Goal: Purchase product/service

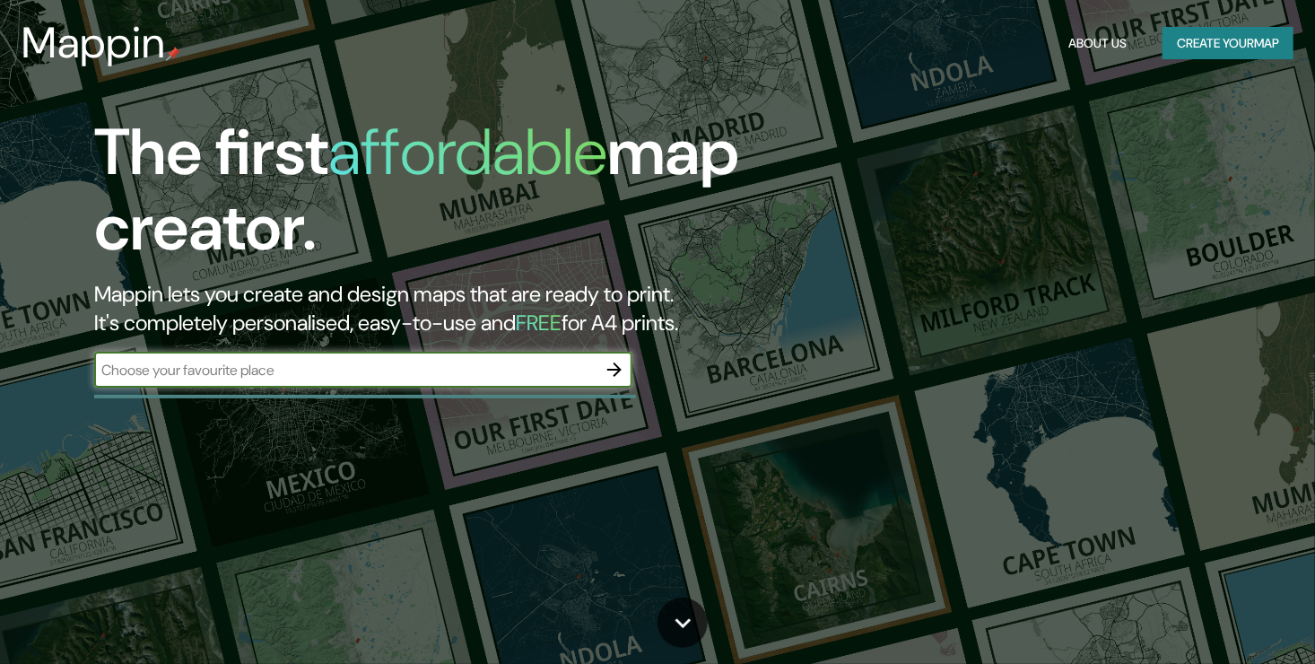
click at [209, 381] on div "​" at bounding box center [363, 370] width 538 height 36
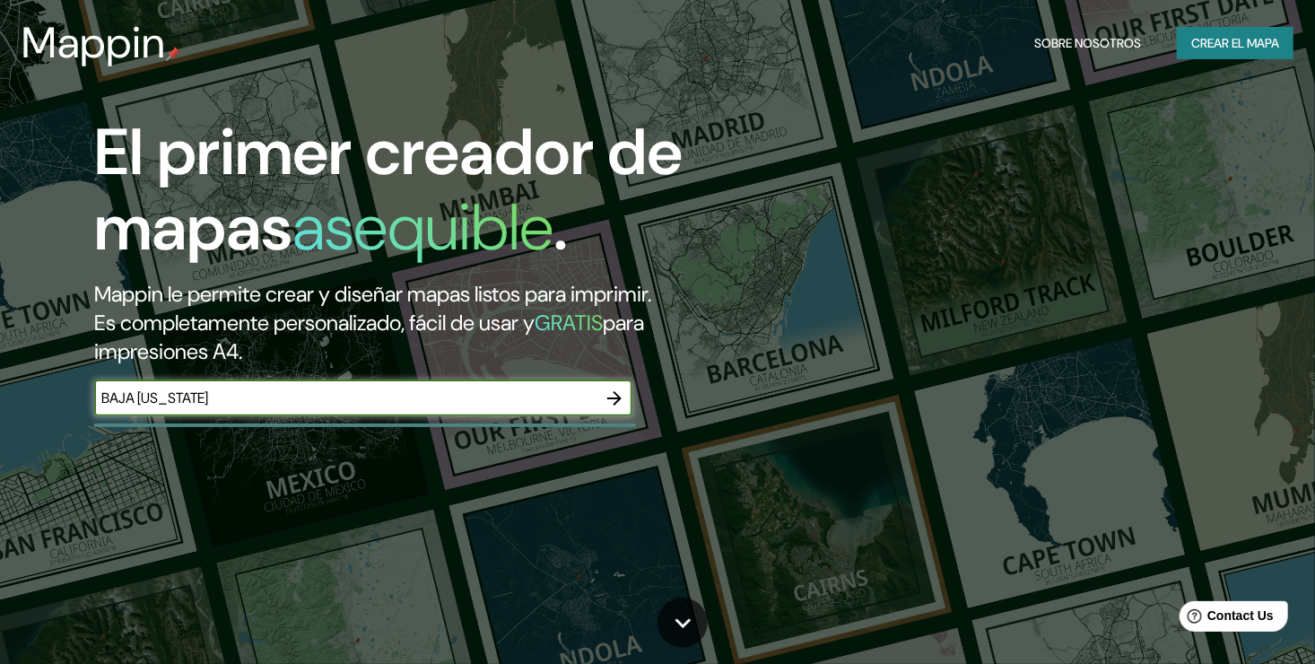
type input "BAJA [US_STATE]"
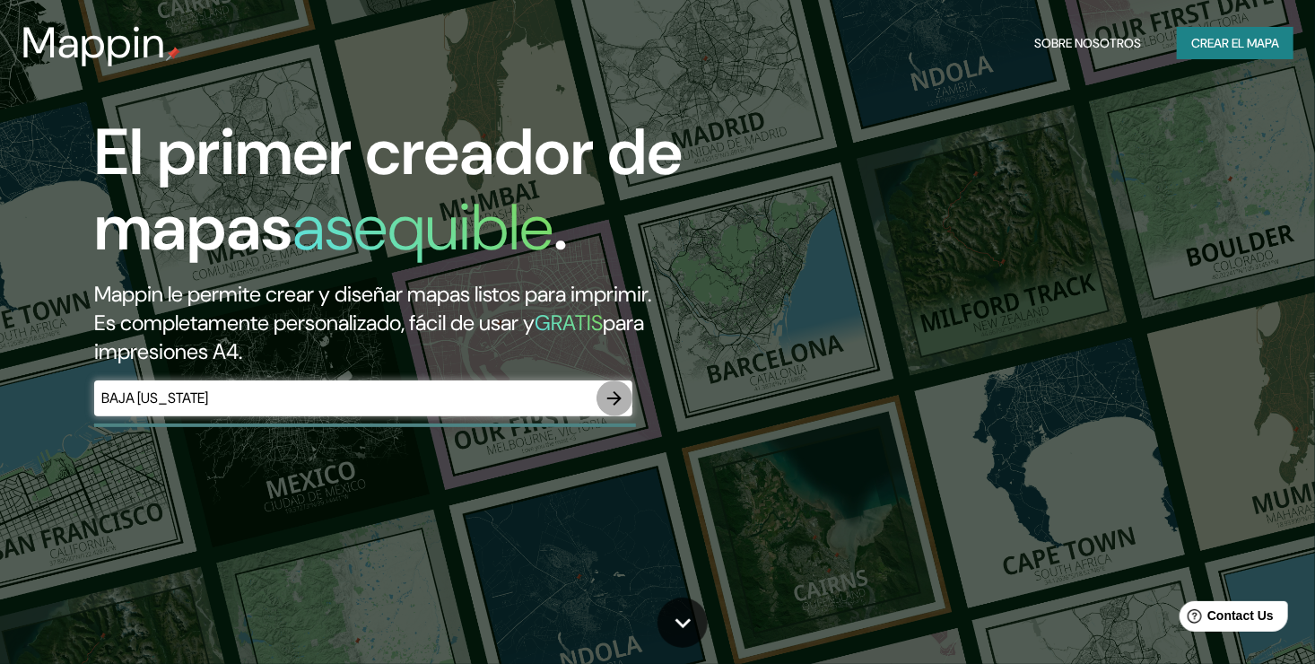
click at [606, 402] on icon "button" at bounding box center [615, 398] width 22 height 22
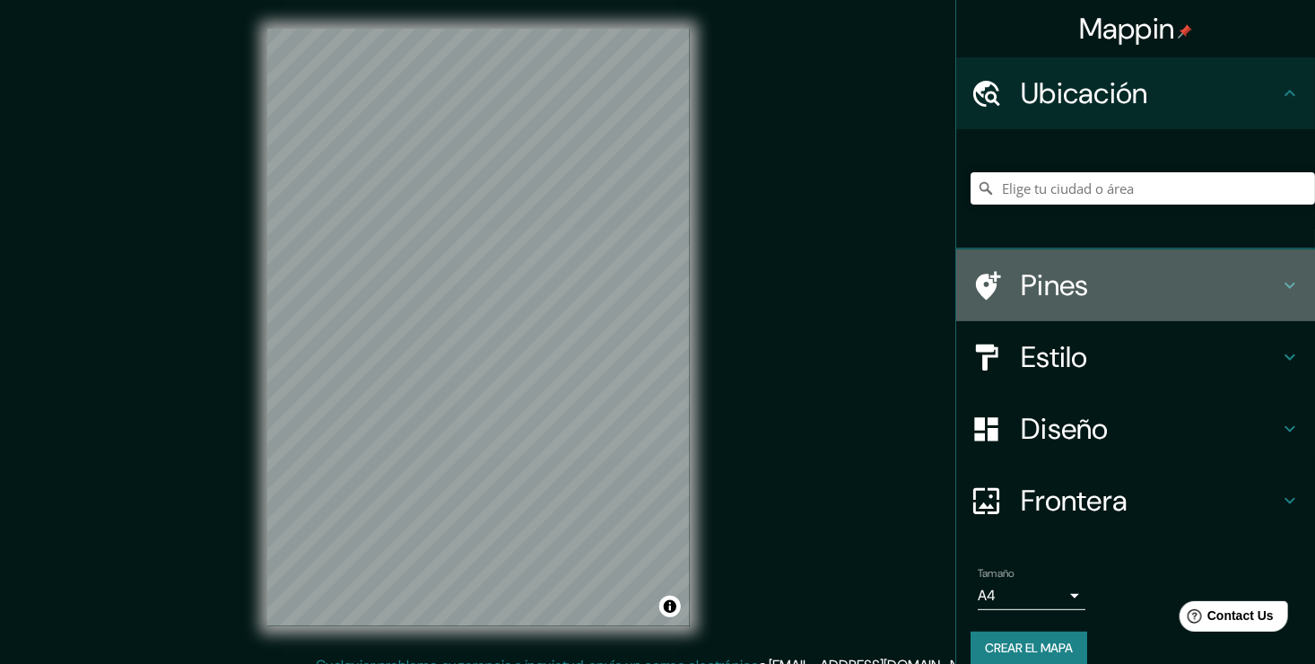
click at [1058, 283] on h4 "Pines" at bounding box center [1150, 285] width 258 height 36
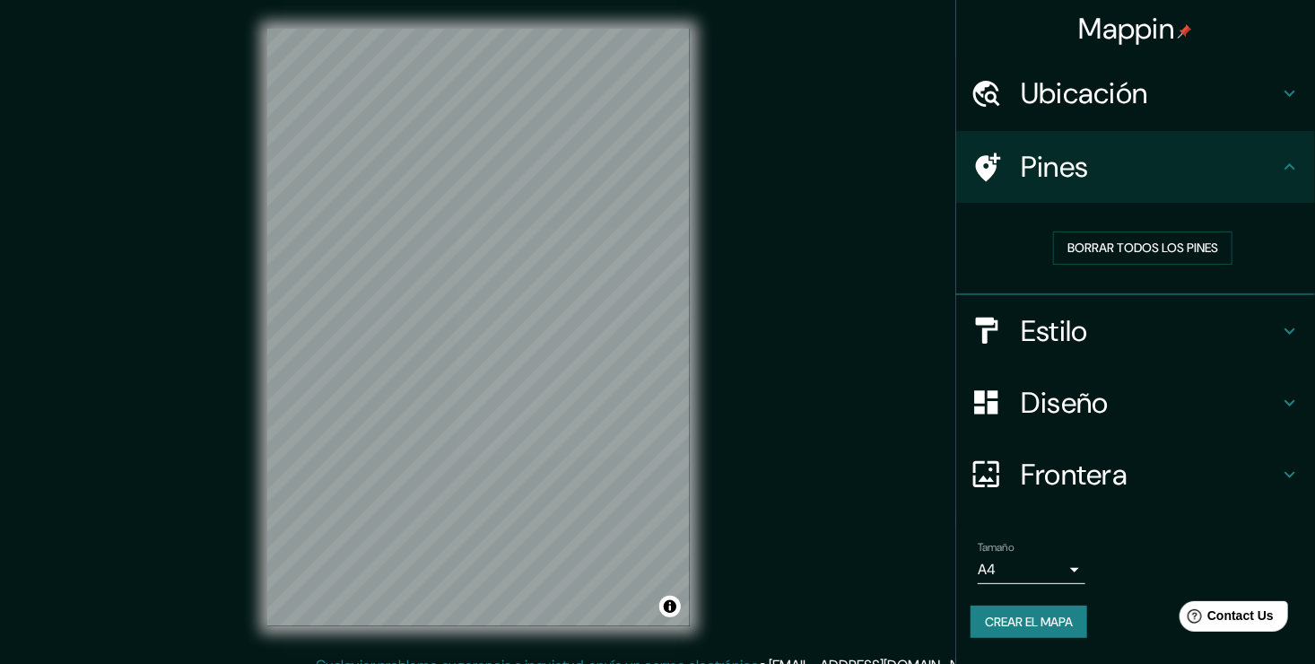
click at [1047, 337] on h4 "Estilo" at bounding box center [1150, 331] width 258 height 36
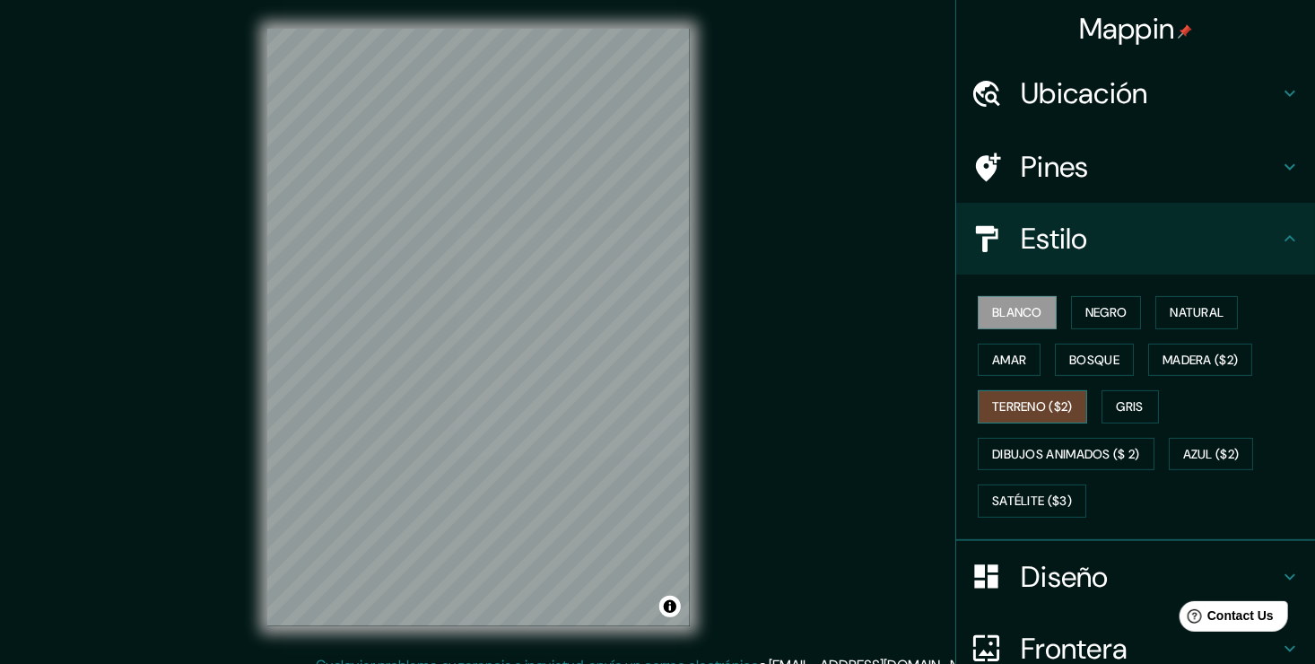
click at [1011, 405] on font "Terreno ($2)" at bounding box center [1032, 407] width 81 height 22
click at [1003, 364] on font "Amar" at bounding box center [1009, 360] width 34 height 22
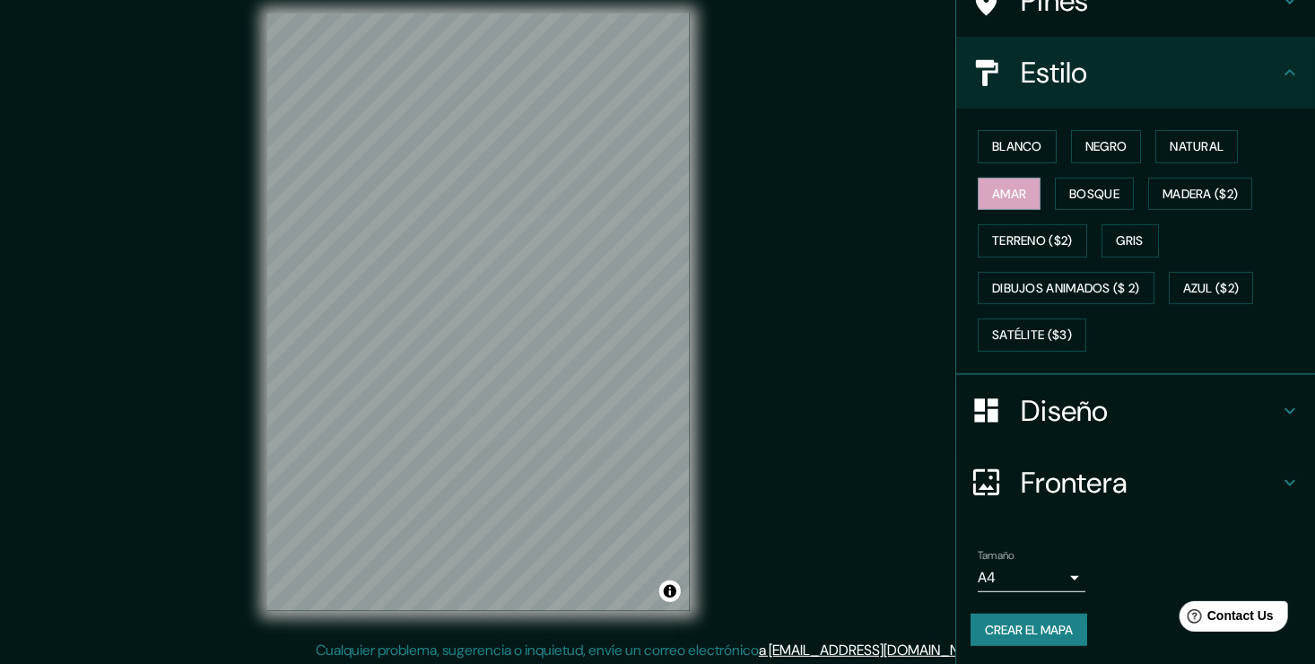
scroll to position [20, 0]
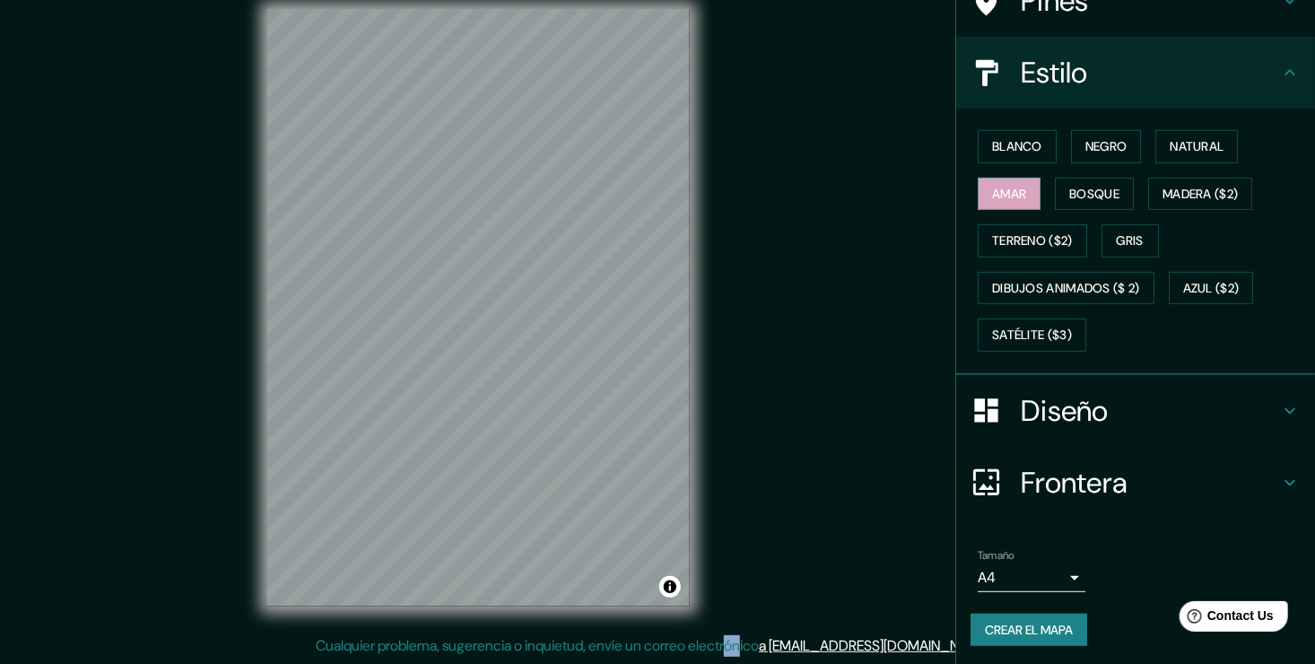
drag, startPoint x: 794, startPoint y: 596, endPoint x: 785, endPoint y: 633, distance: 38.7
click at [785, 633] on div "Mappin Ubicación Pines Estilo Blanco Negro Natural [PERSON_NAME] ($2) Terreno (…" at bounding box center [657, 321] width 1315 height 683
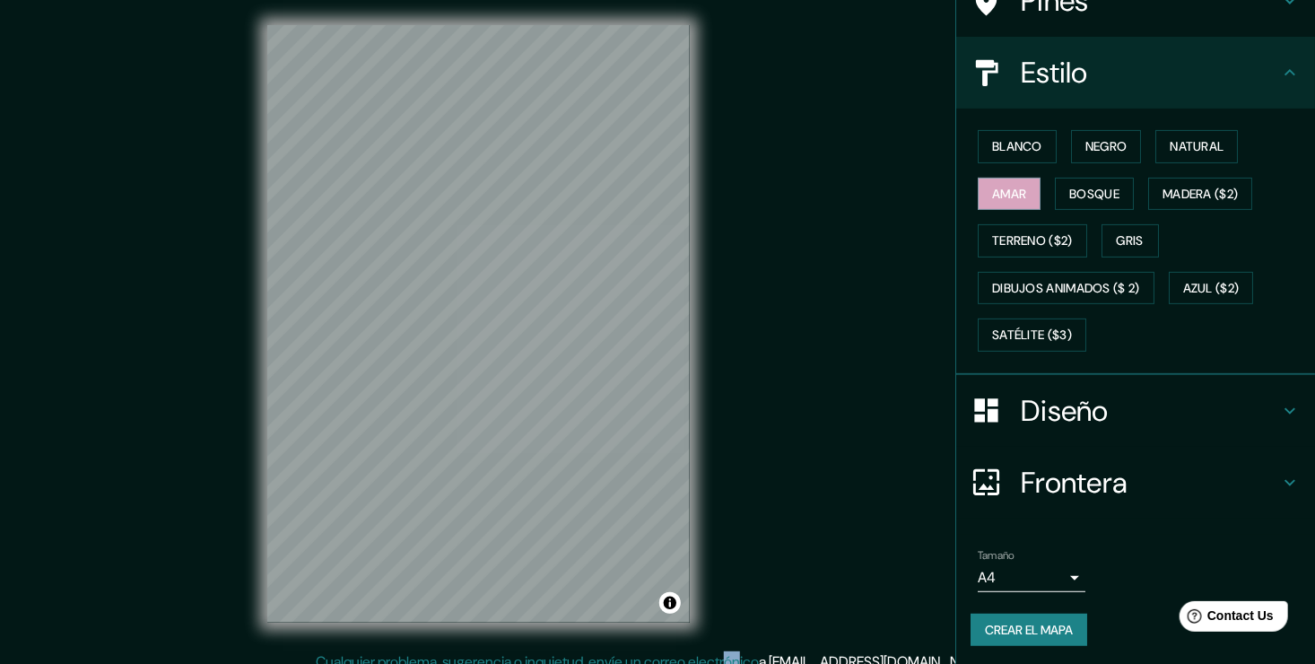
scroll to position [0, 0]
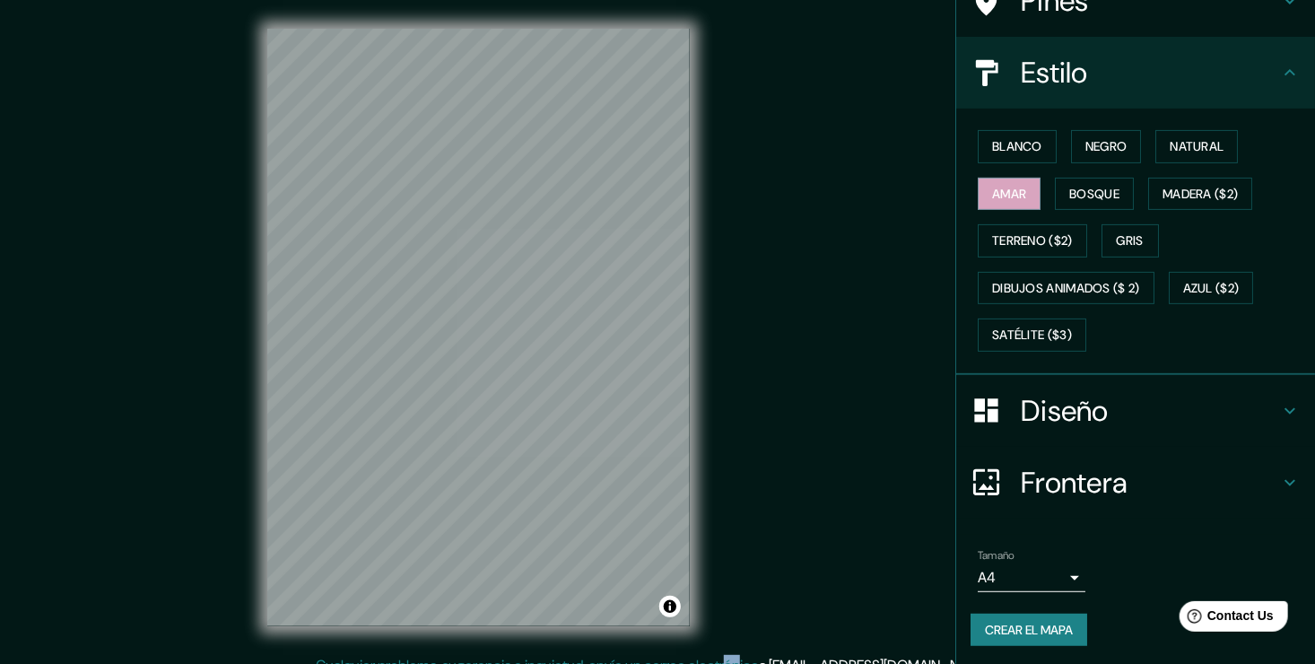
drag, startPoint x: 1064, startPoint y: 42, endPoint x: 1127, endPoint y: 194, distance: 164.1
click at [1091, 176] on ul "Ubicación Pines Estilo Blanco Negro Natural [PERSON_NAME] ($2) Terreno ($2) Gri…" at bounding box center [1135, 279] width 359 height 776
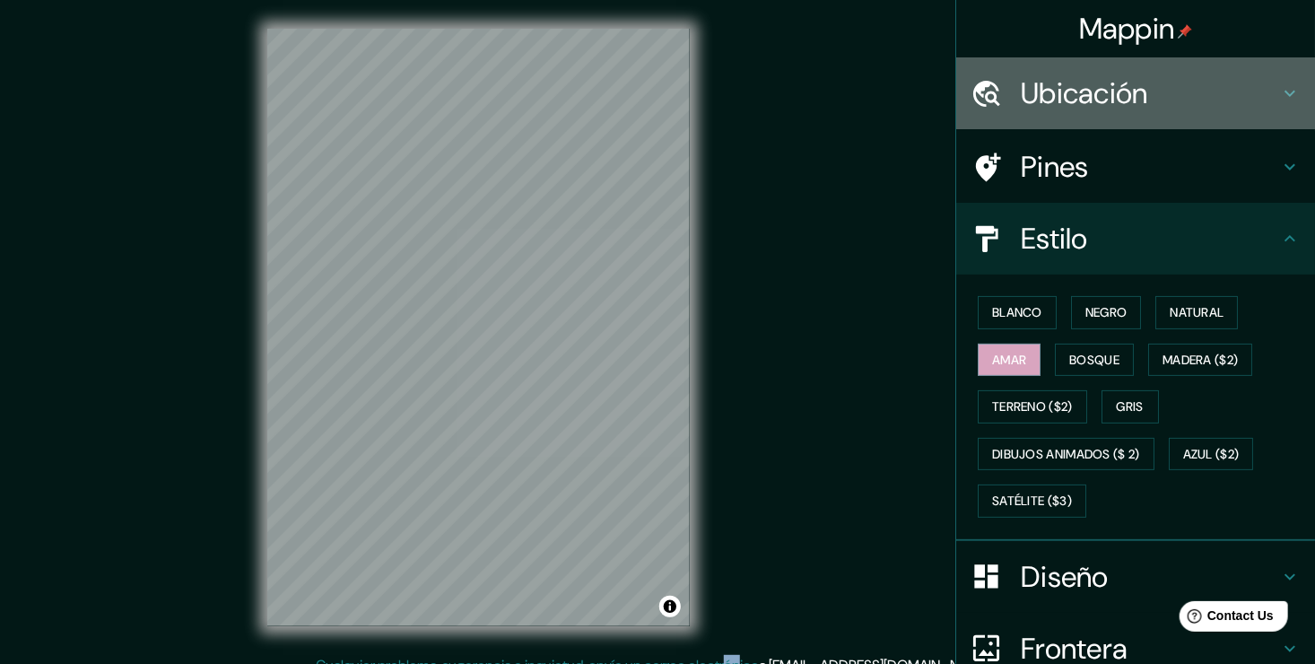
click at [1136, 91] on h4 "Ubicación" at bounding box center [1150, 93] width 258 height 36
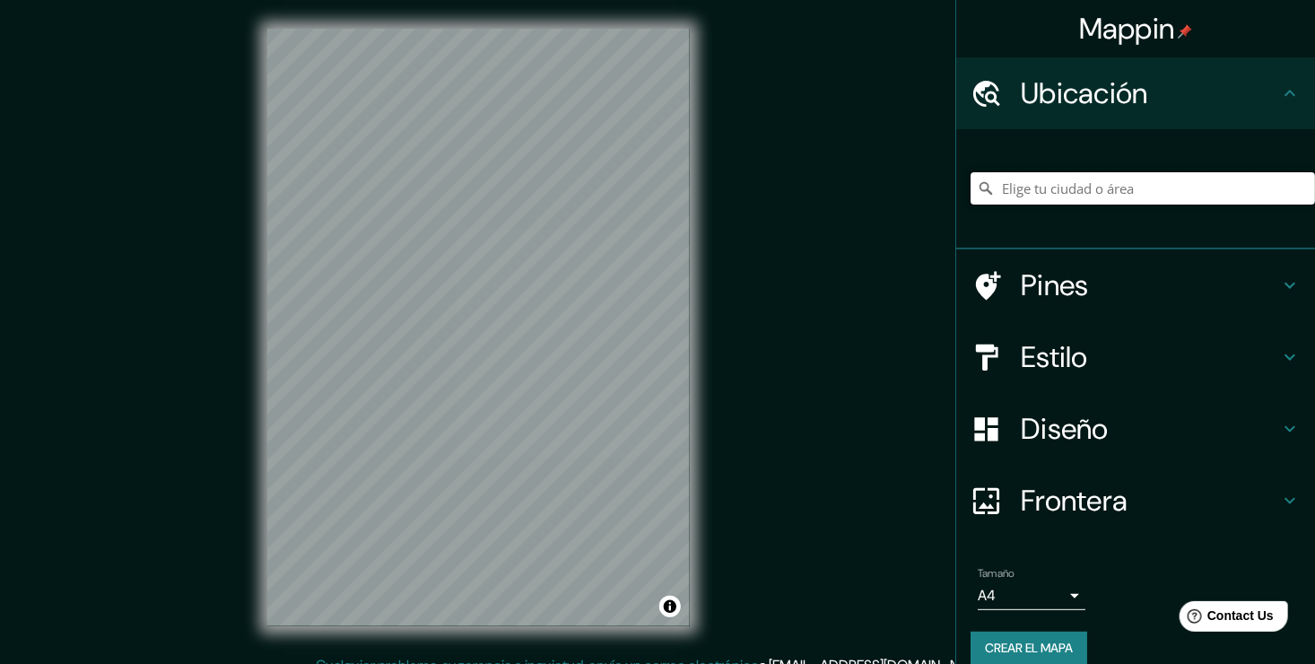
click at [1114, 183] on input "Elige tu ciudad o área" at bounding box center [1142, 188] width 344 height 32
type input "Camalú, [GEOGRAPHIC_DATA][US_STATE], [GEOGRAPHIC_DATA]"
